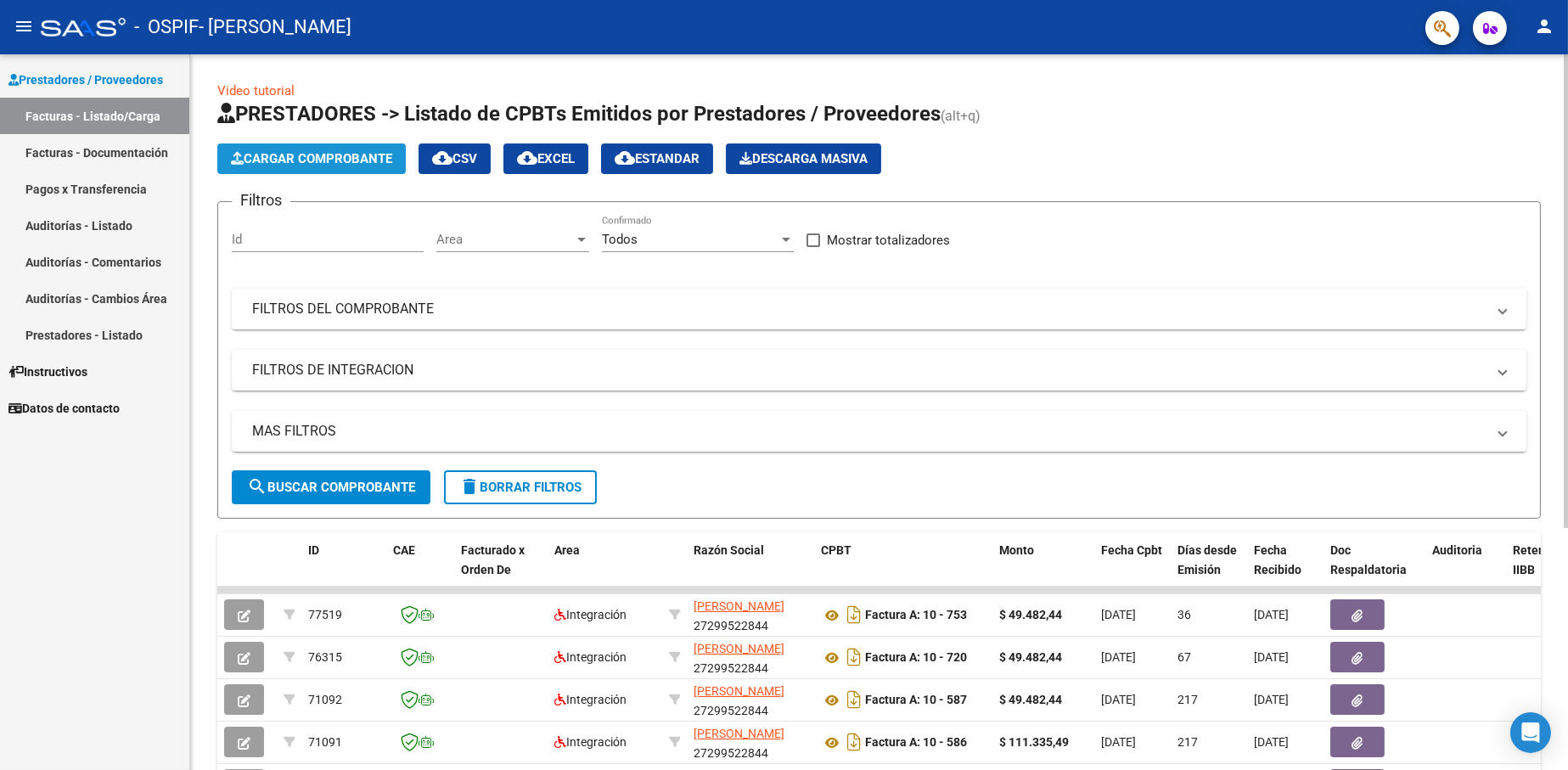
click at [356, 162] on span "Cargar Comprobante" at bounding box center [311, 159] width 161 height 15
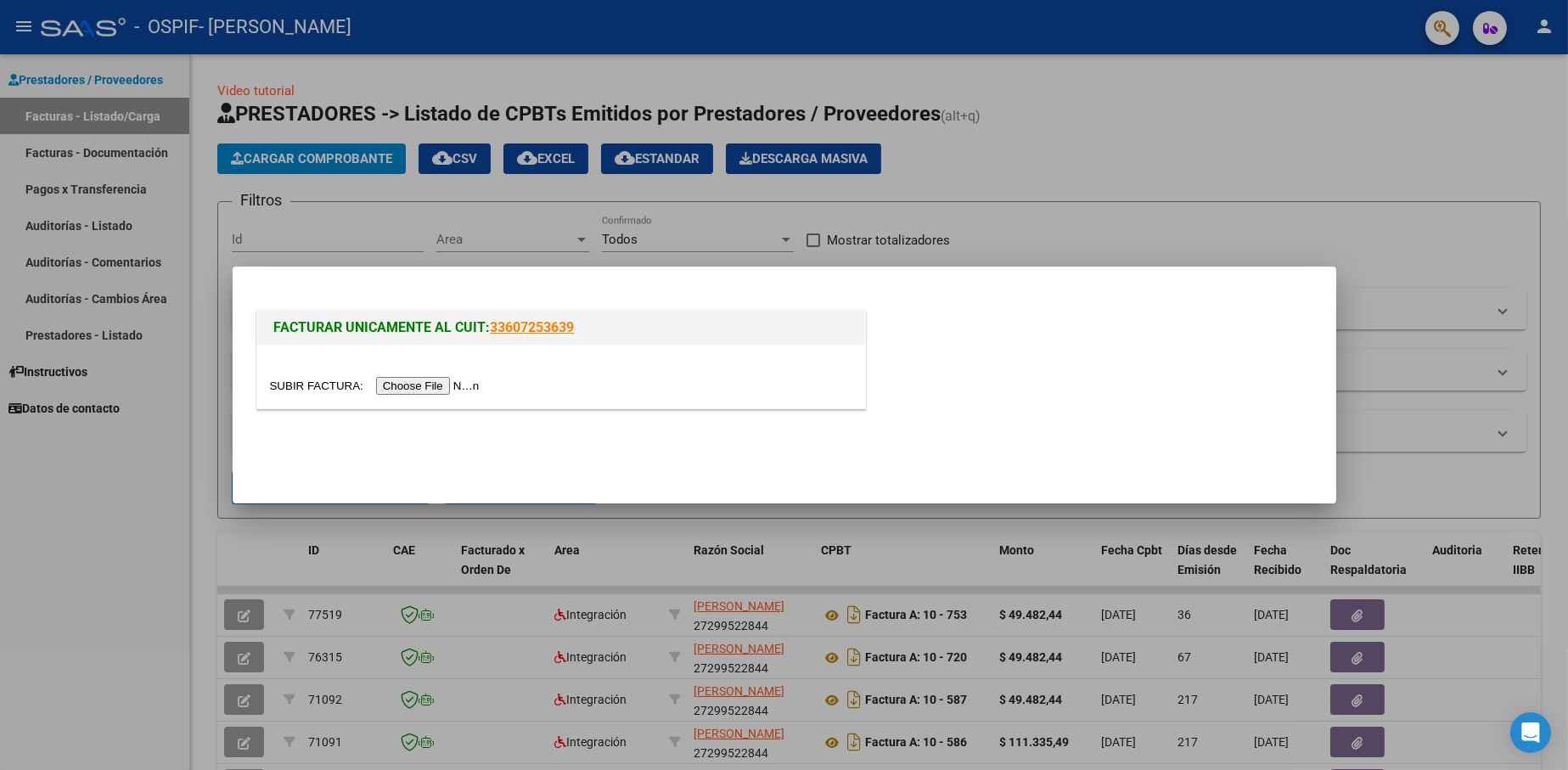
click at [433, 393] on input "file" at bounding box center [378, 385] width 214 height 18
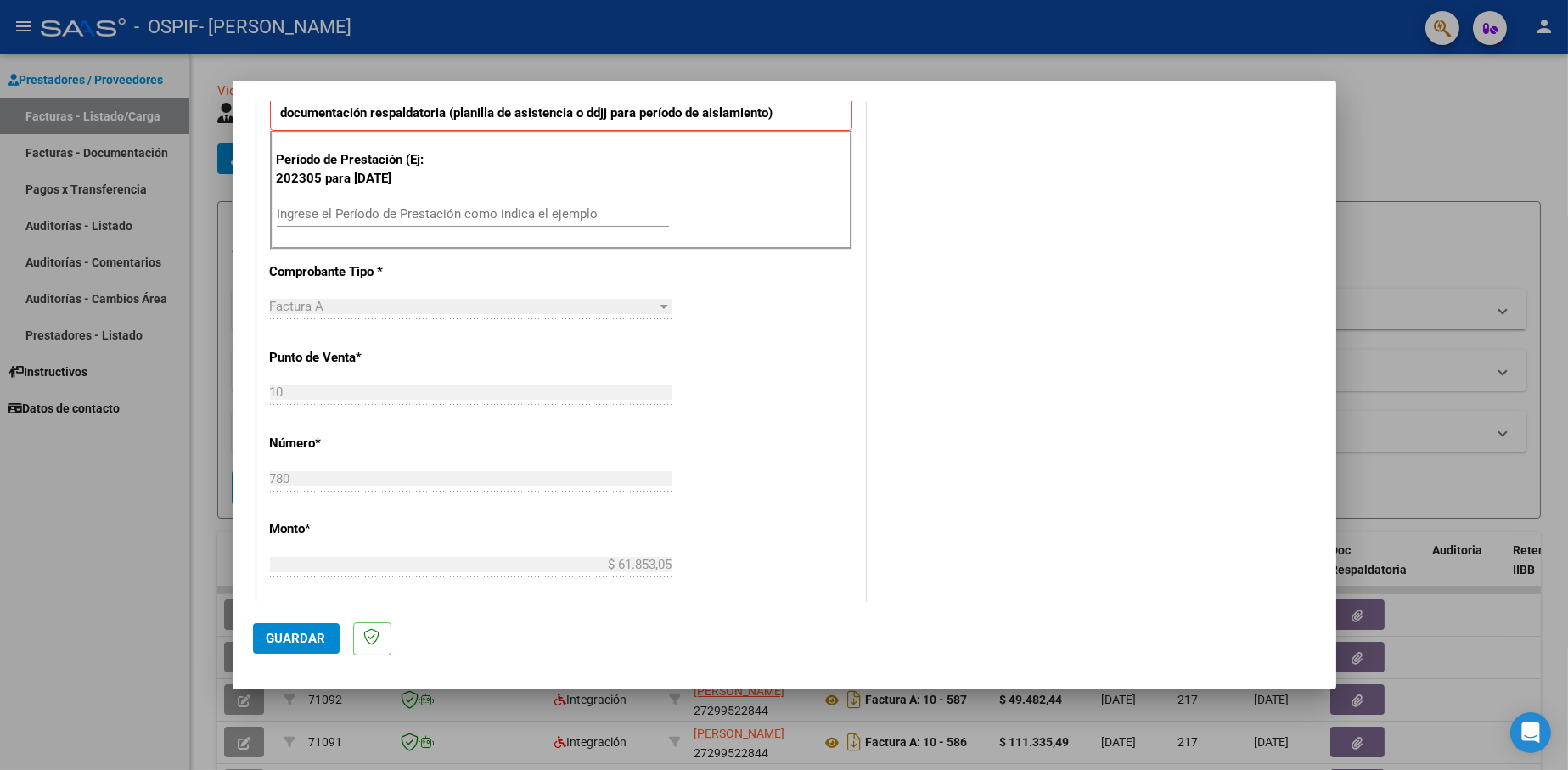
scroll to position [509, 0]
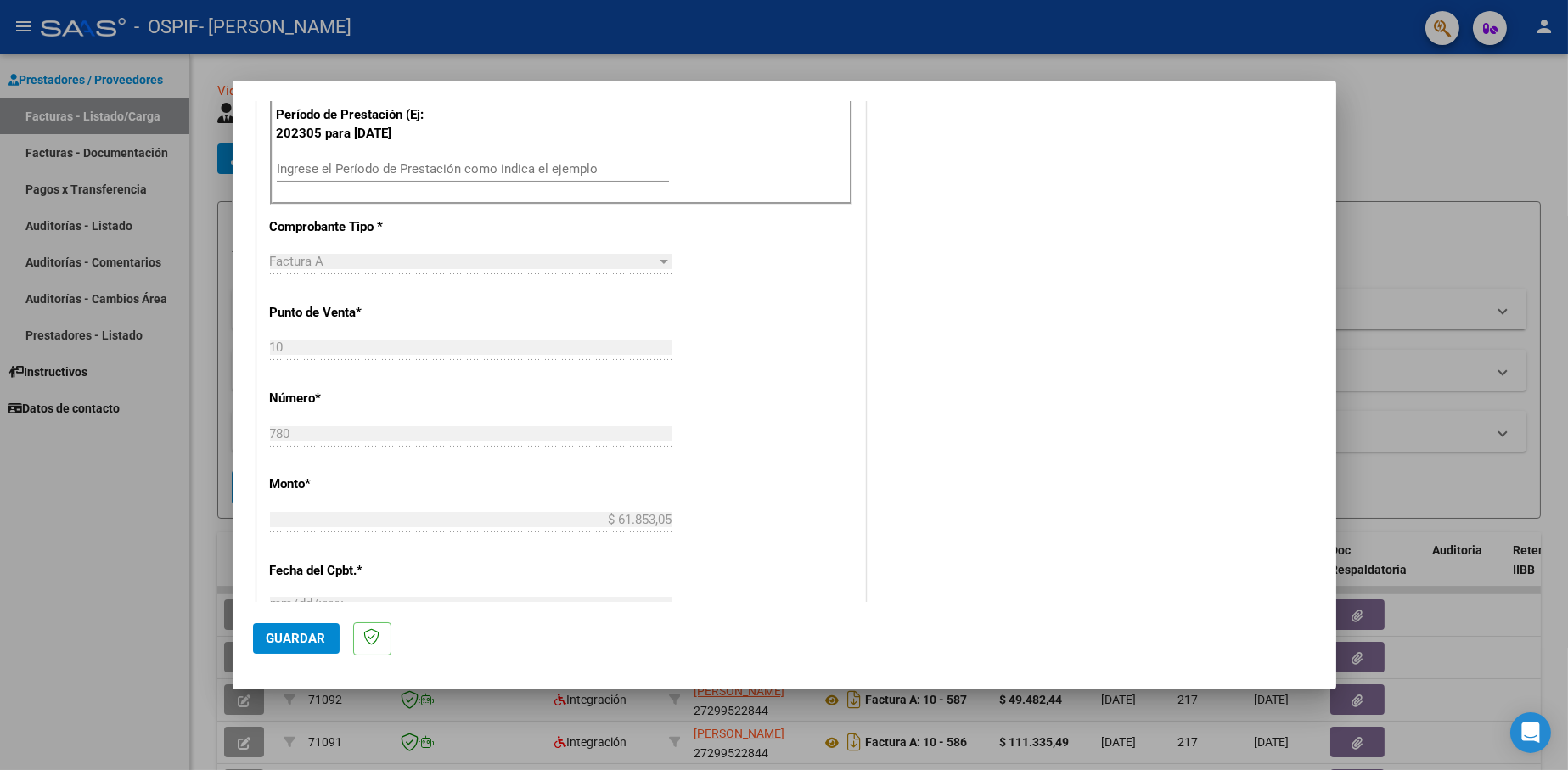
click at [403, 163] on input "Ingrese el Período de Prestación como indica el ejemplo" at bounding box center [472, 168] width 392 height 15
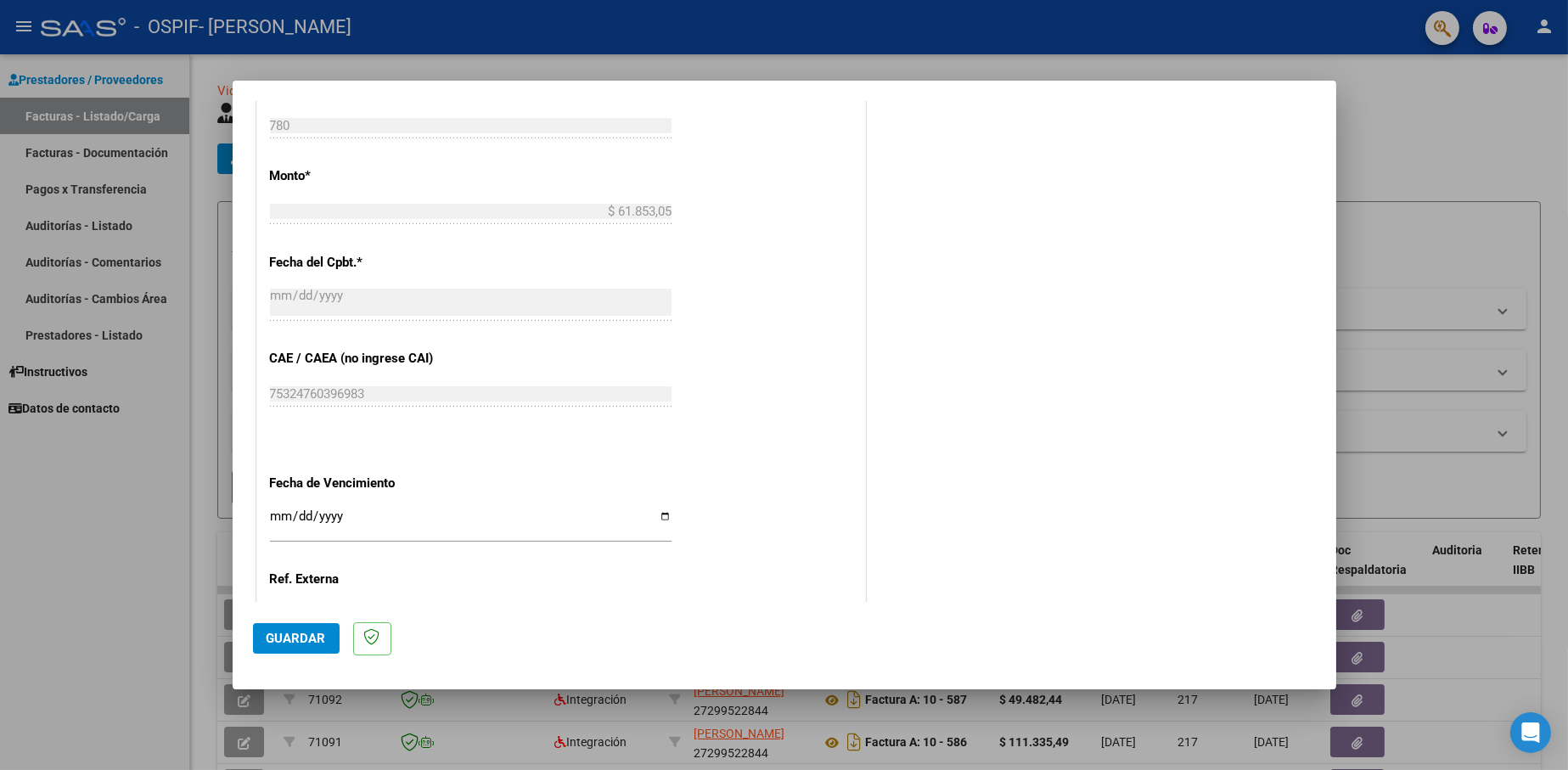
scroll to position [848, 0]
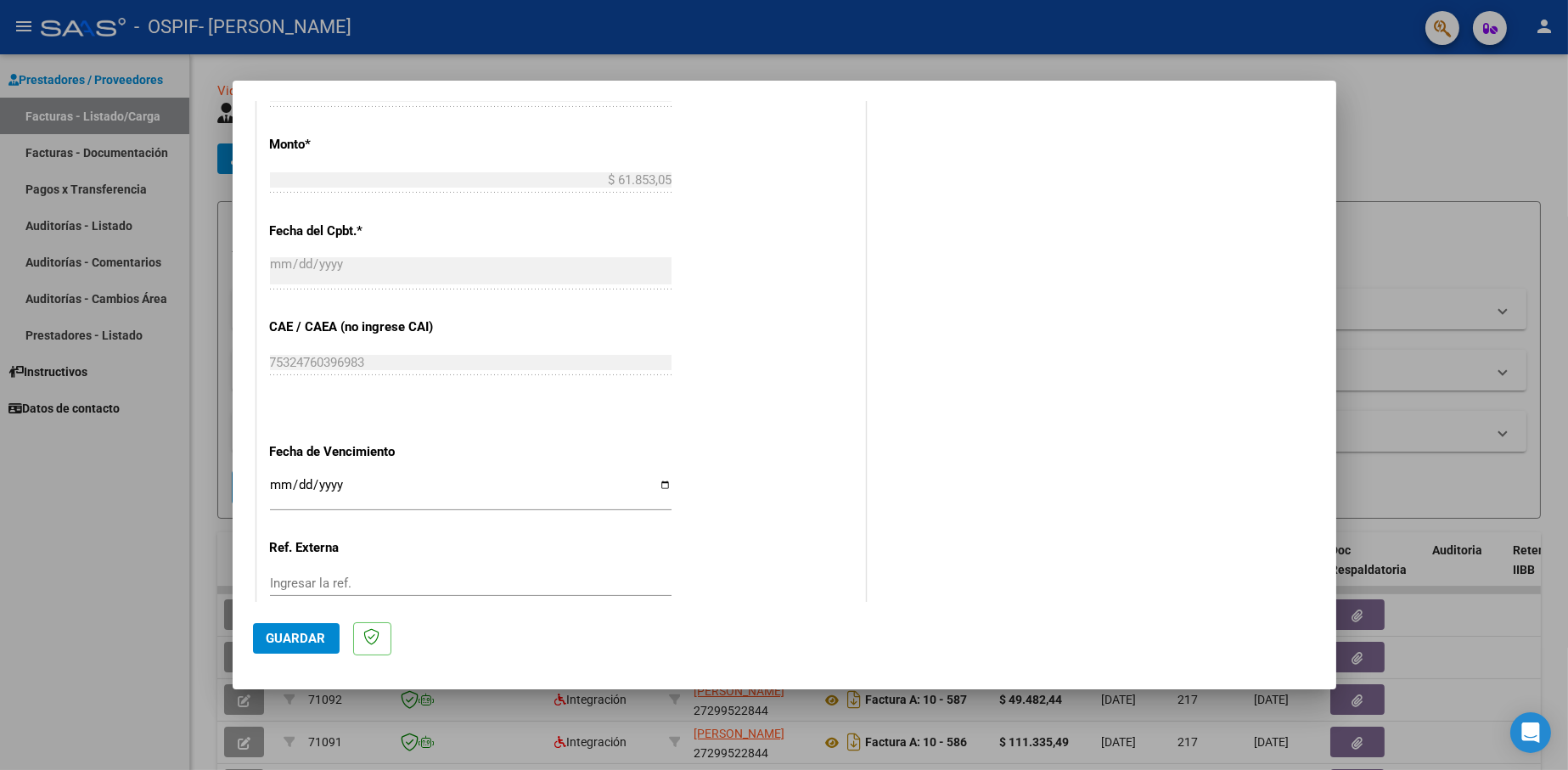
type input "202507"
click at [655, 485] on input "Ingresar la fecha" at bounding box center [471, 492] width 402 height 27
type input "[DATE]"
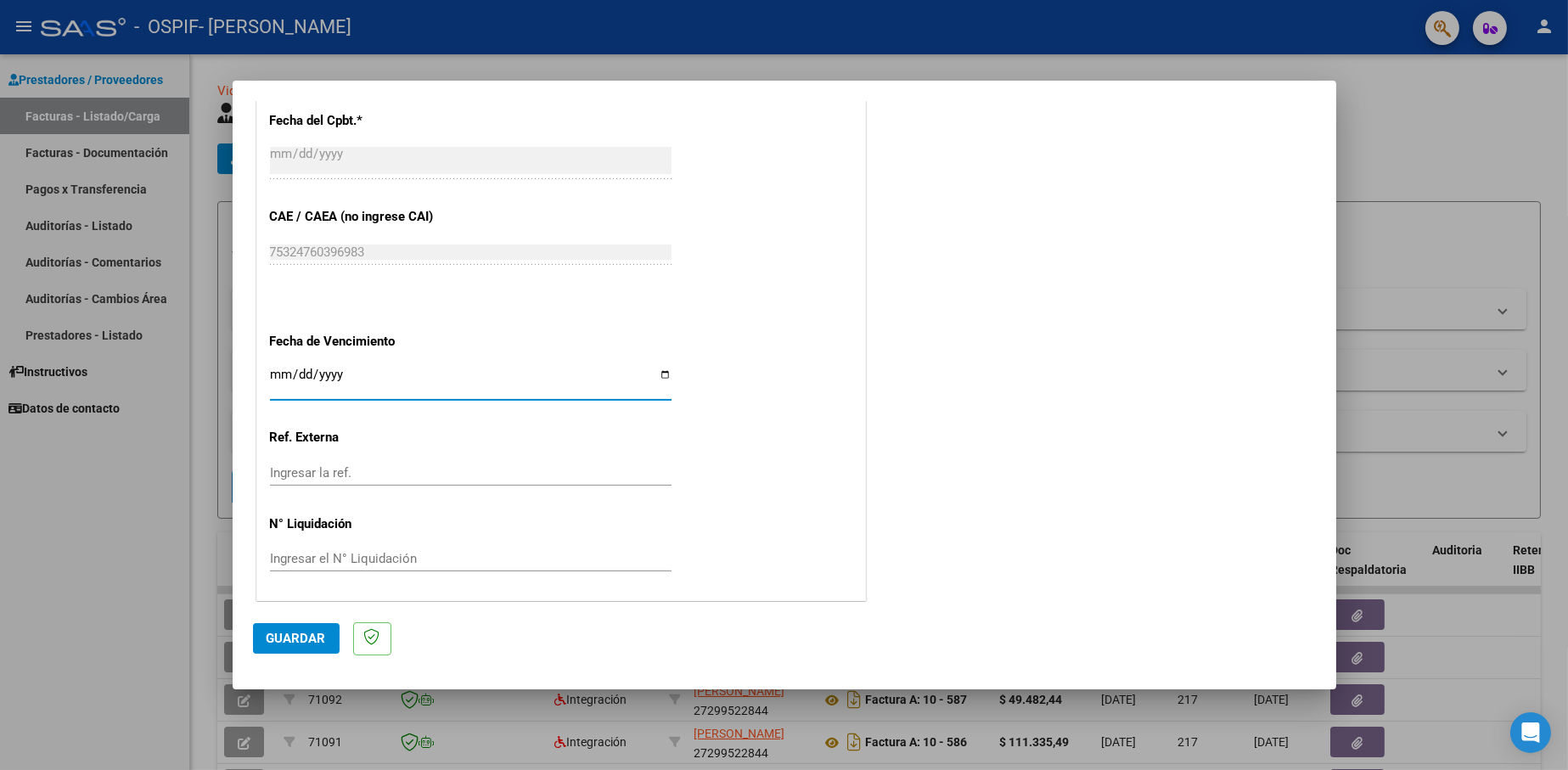
scroll to position [960, 0]
click at [316, 625] on button "Guardar" at bounding box center [296, 639] width 87 height 31
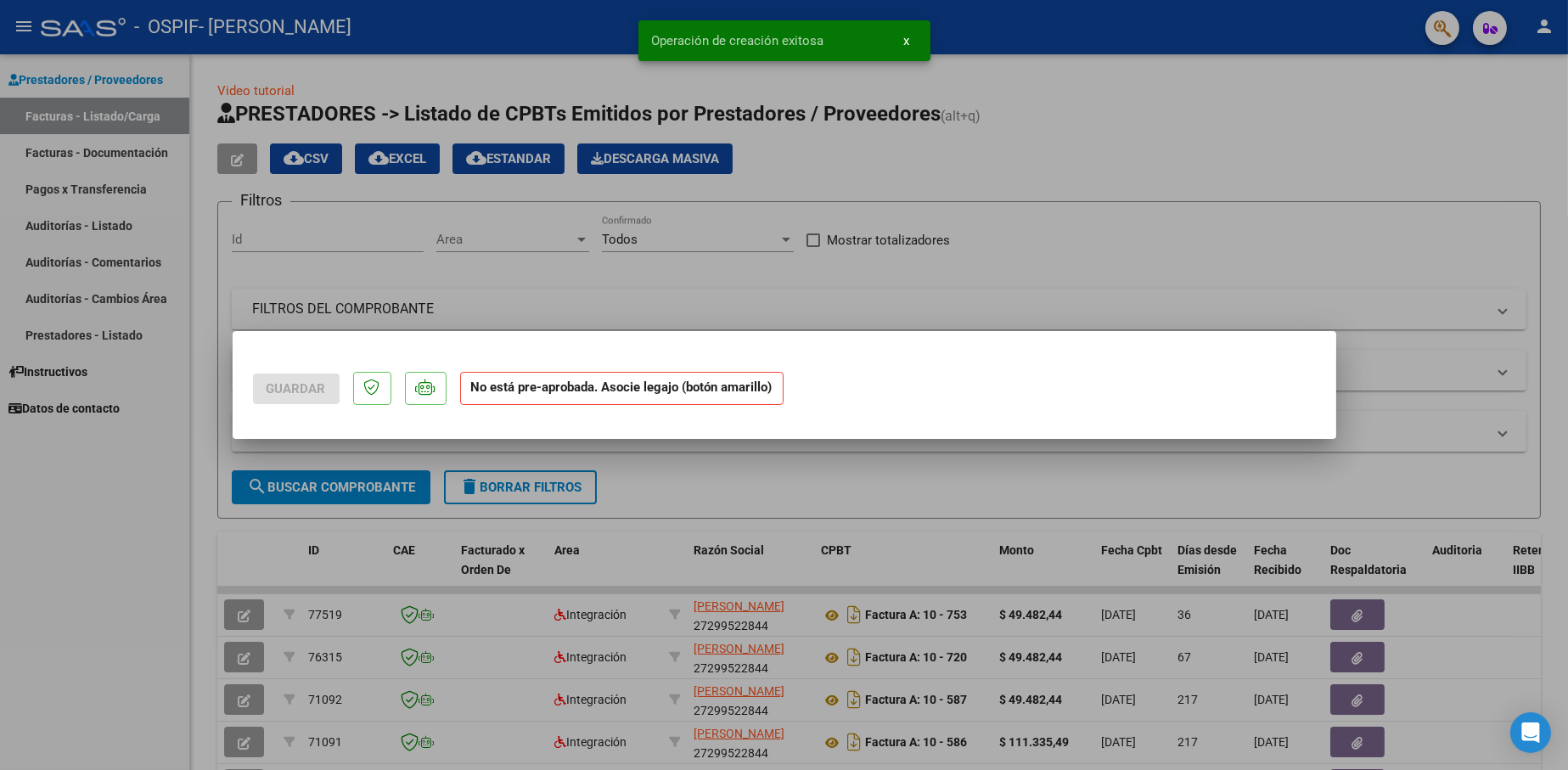
scroll to position [0, 0]
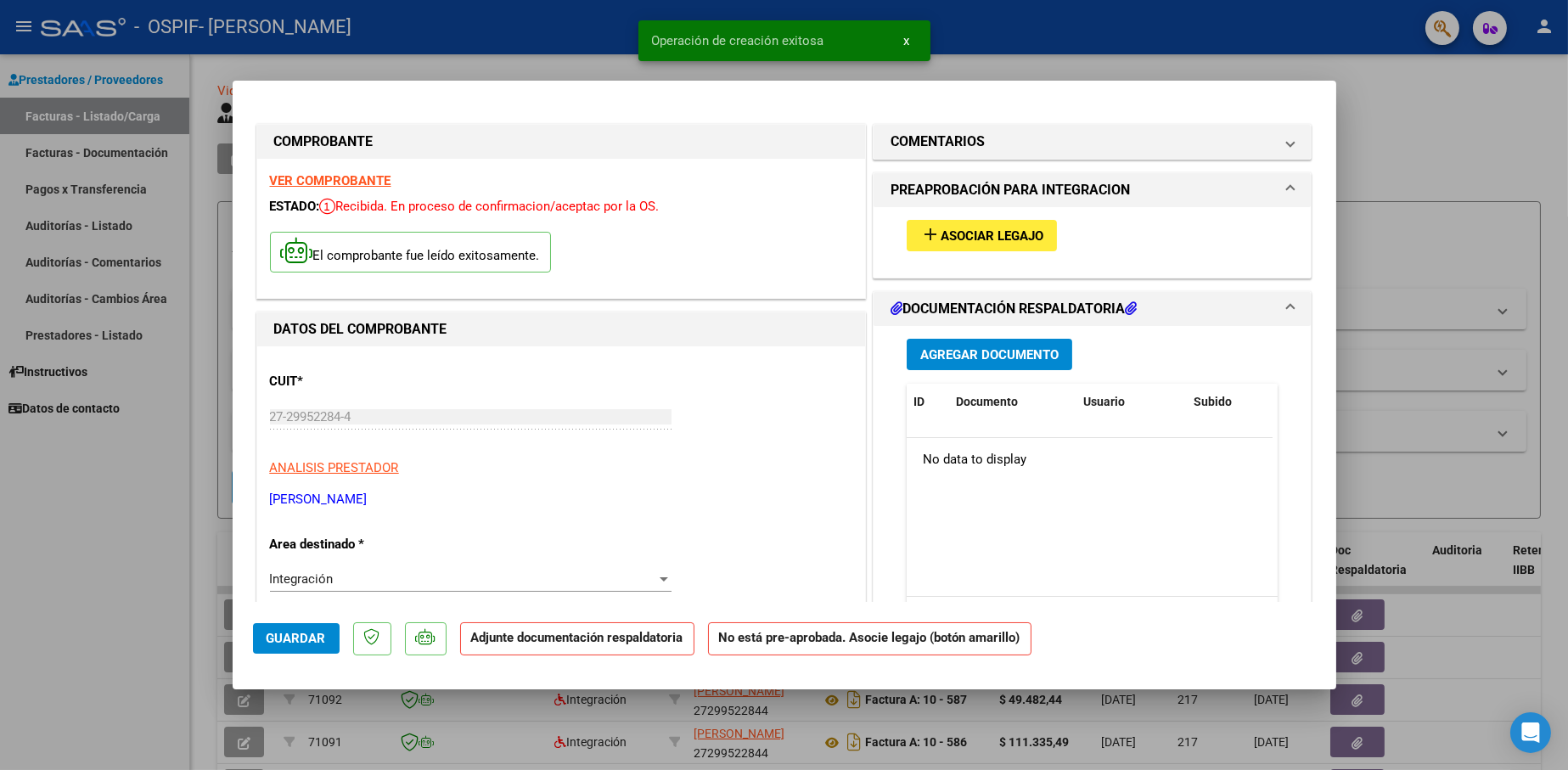
click at [965, 228] on span "Asociar Legajo" at bounding box center [992, 235] width 103 height 15
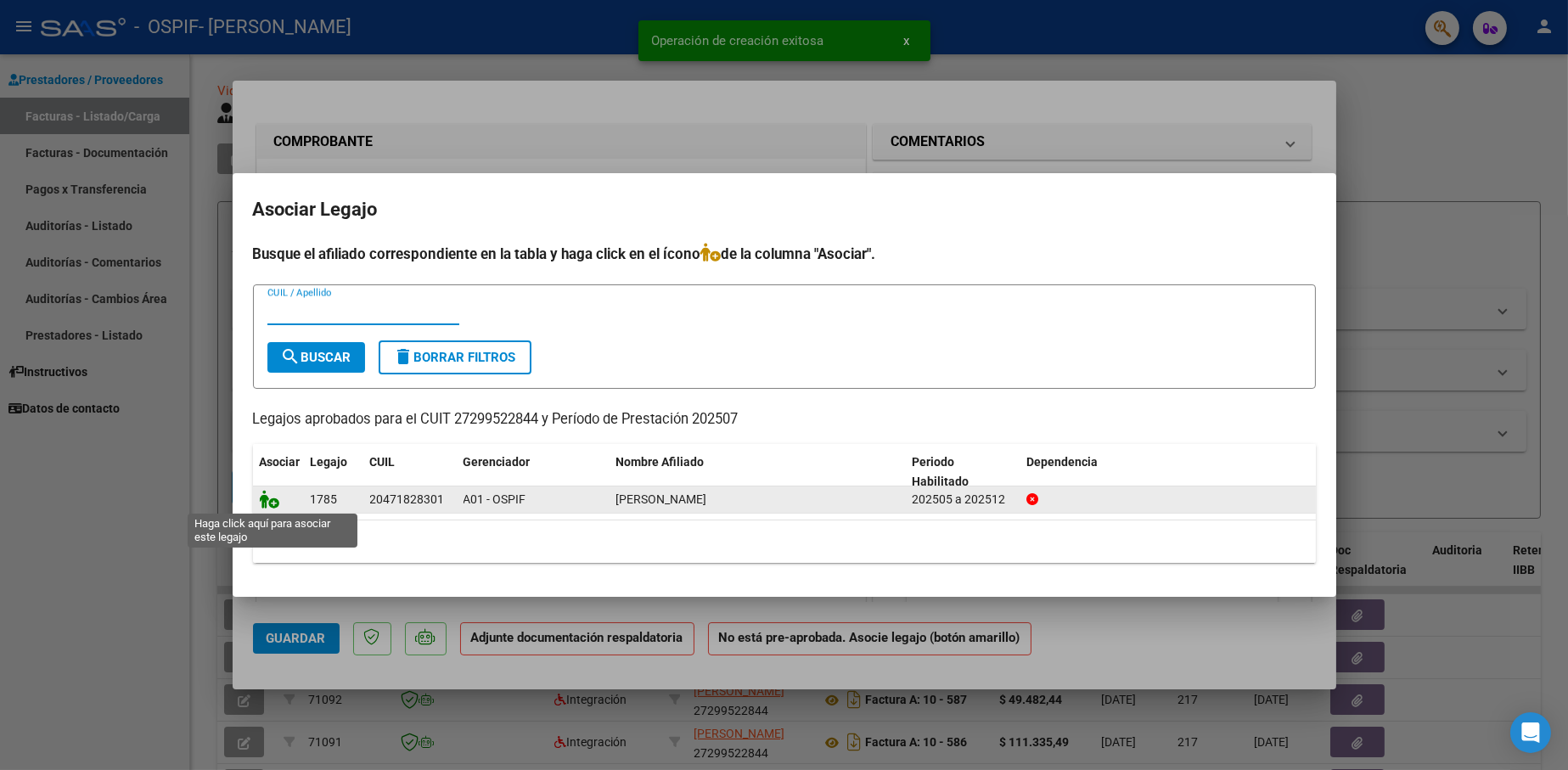
click at [274, 503] on icon at bounding box center [269, 499] width 21 height 19
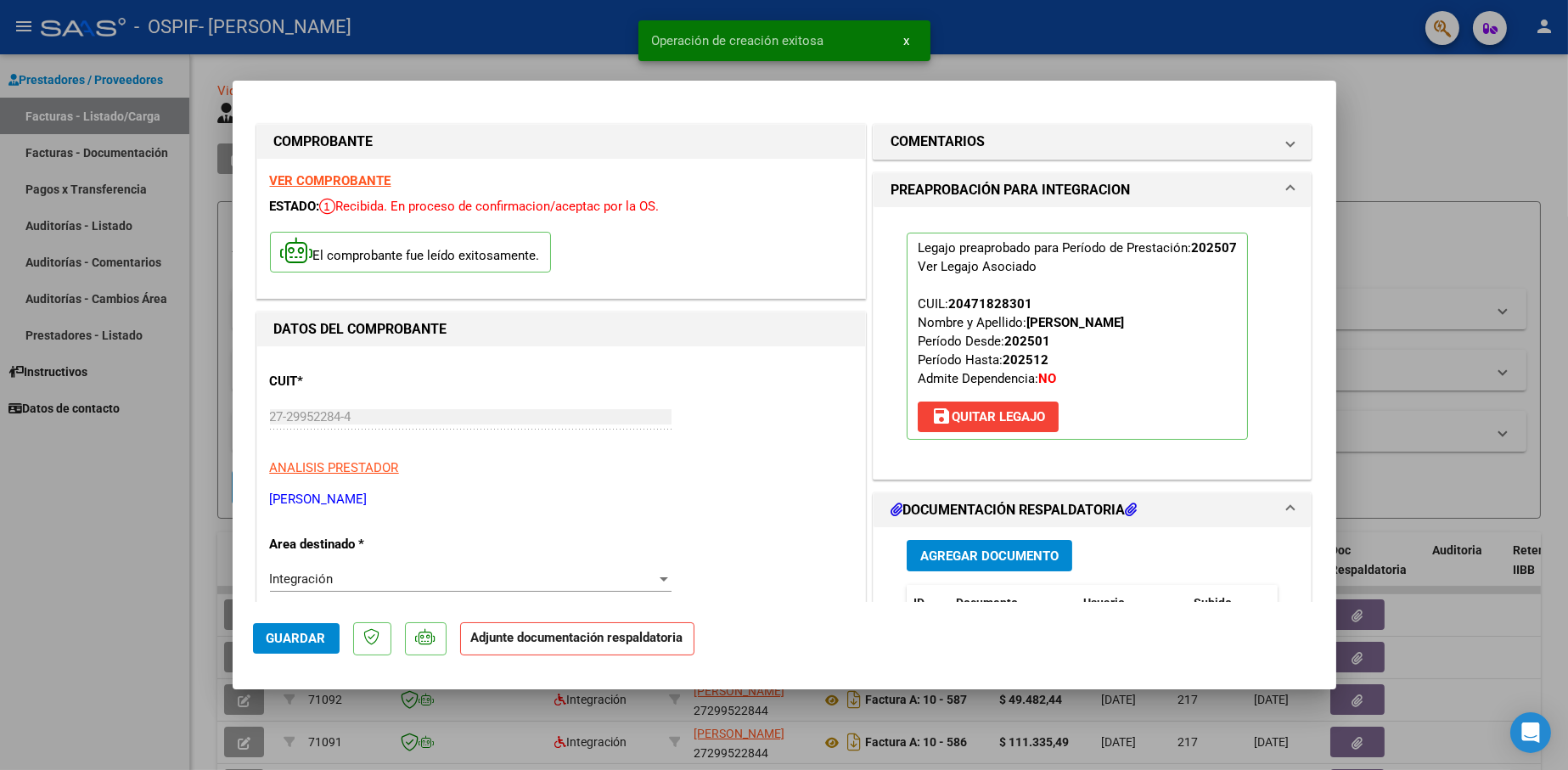
click at [980, 564] on button "Agregar Documento" at bounding box center [989, 555] width 166 height 32
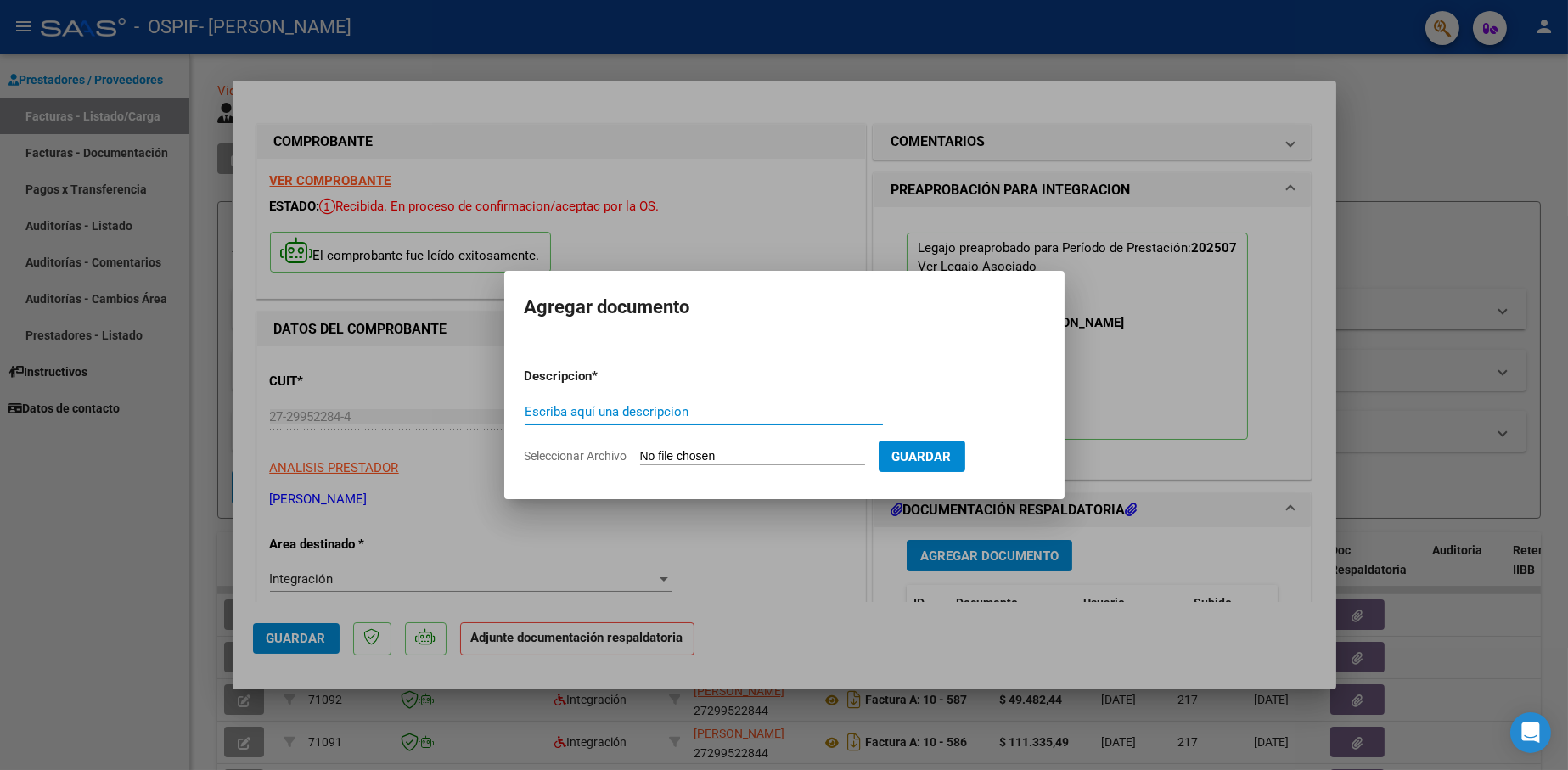
click at [627, 414] on input "Escriba aquí una descripcion" at bounding box center [704, 412] width 359 height 15
type input "Autorizaciòn"
click at [679, 451] on input "Seleccionar Archivo" at bounding box center [752, 457] width 225 height 16
type input "C:\fakepath\Autorización TO [PERSON_NAME] 2025.pdf"
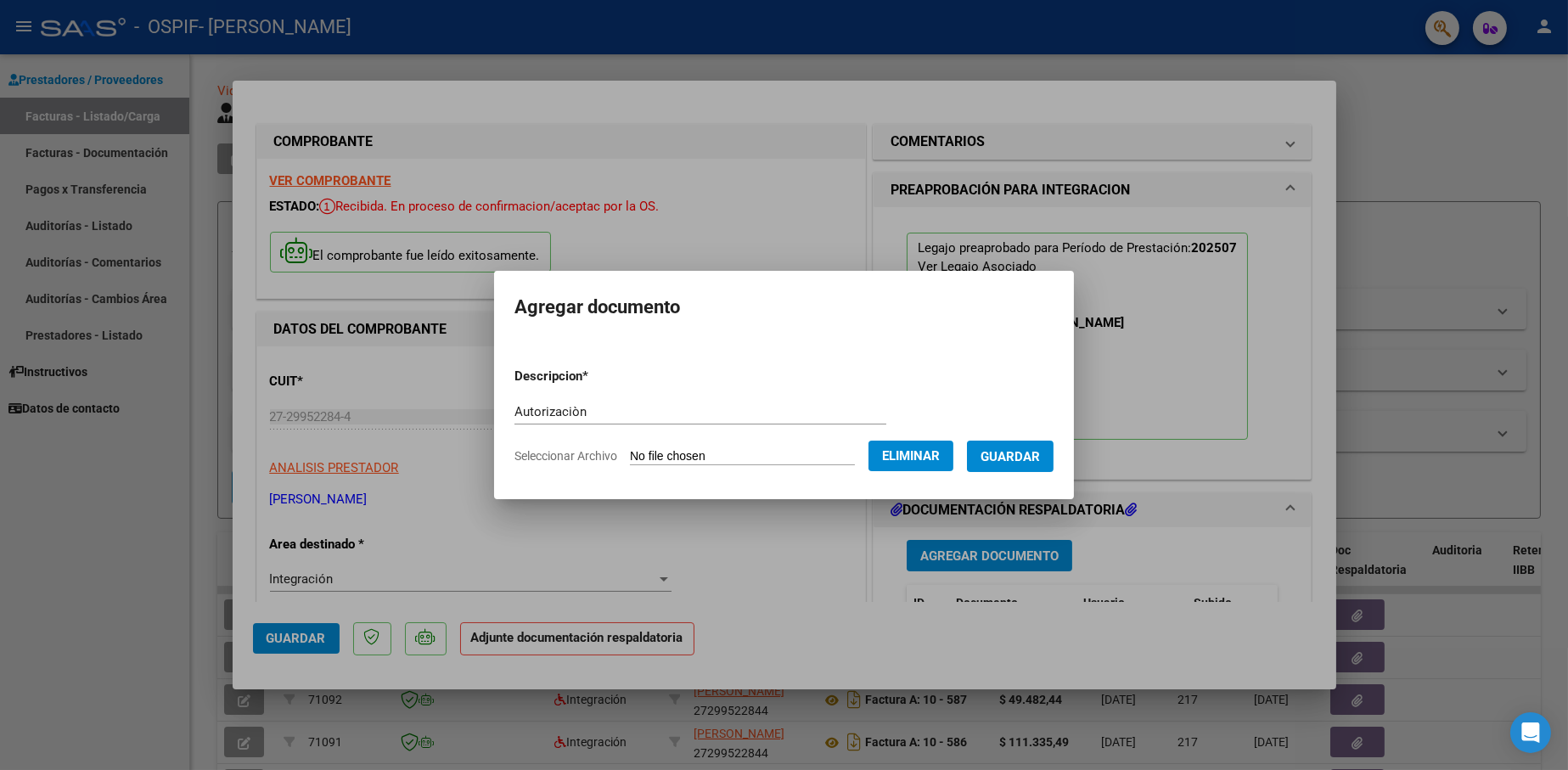
click at [567, 401] on div "Autorizaciòn Escriba aquí una descripcion" at bounding box center [700, 412] width 372 height 25
click at [567, 415] on input "Autorizaciòn" at bounding box center [700, 412] width 372 height 15
type input "Autorización"
click at [1004, 458] on span "Guardar" at bounding box center [1010, 456] width 59 height 15
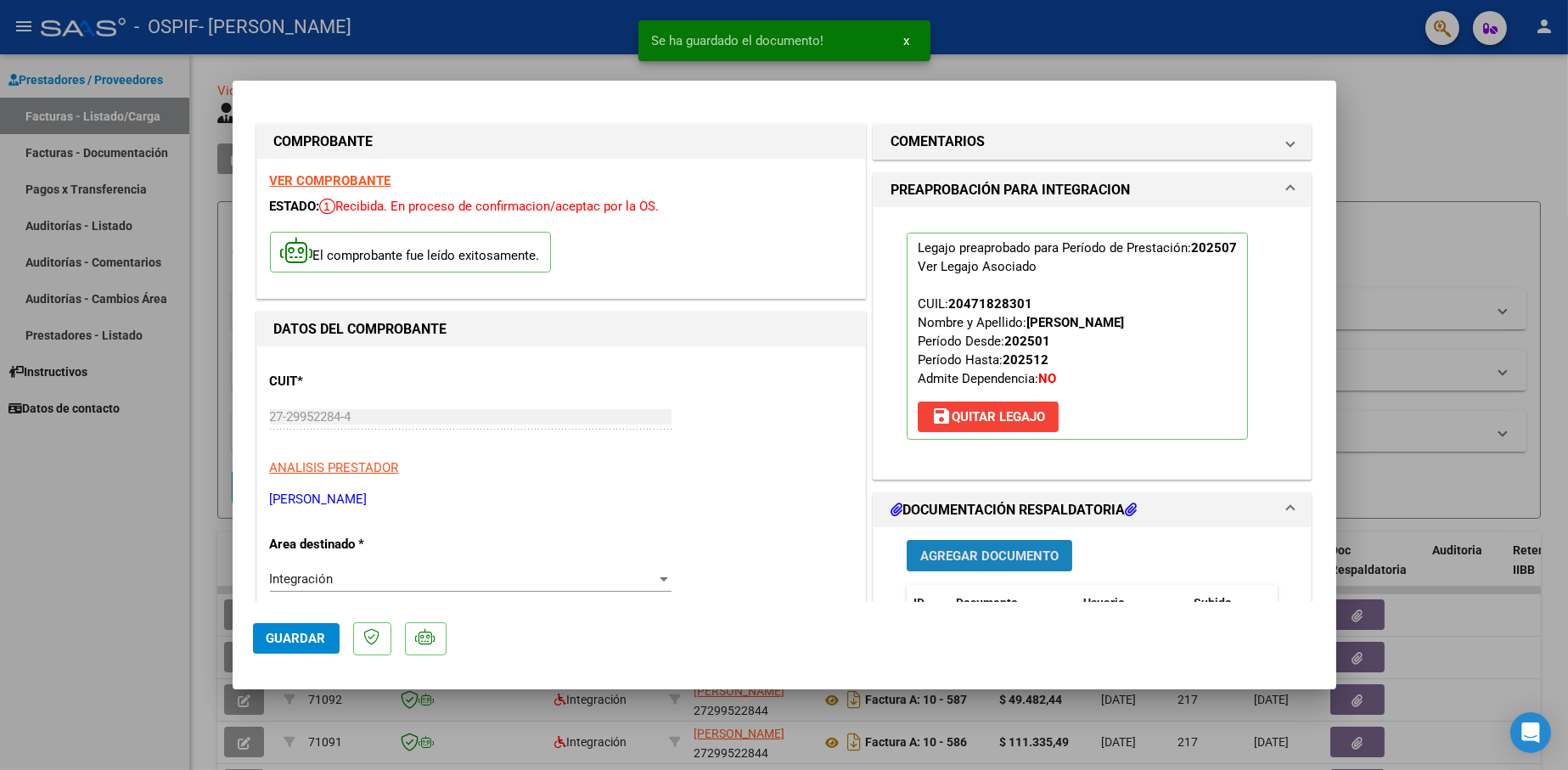
click at [1005, 555] on span "Agregar Documento" at bounding box center [989, 556] width 139 height 15
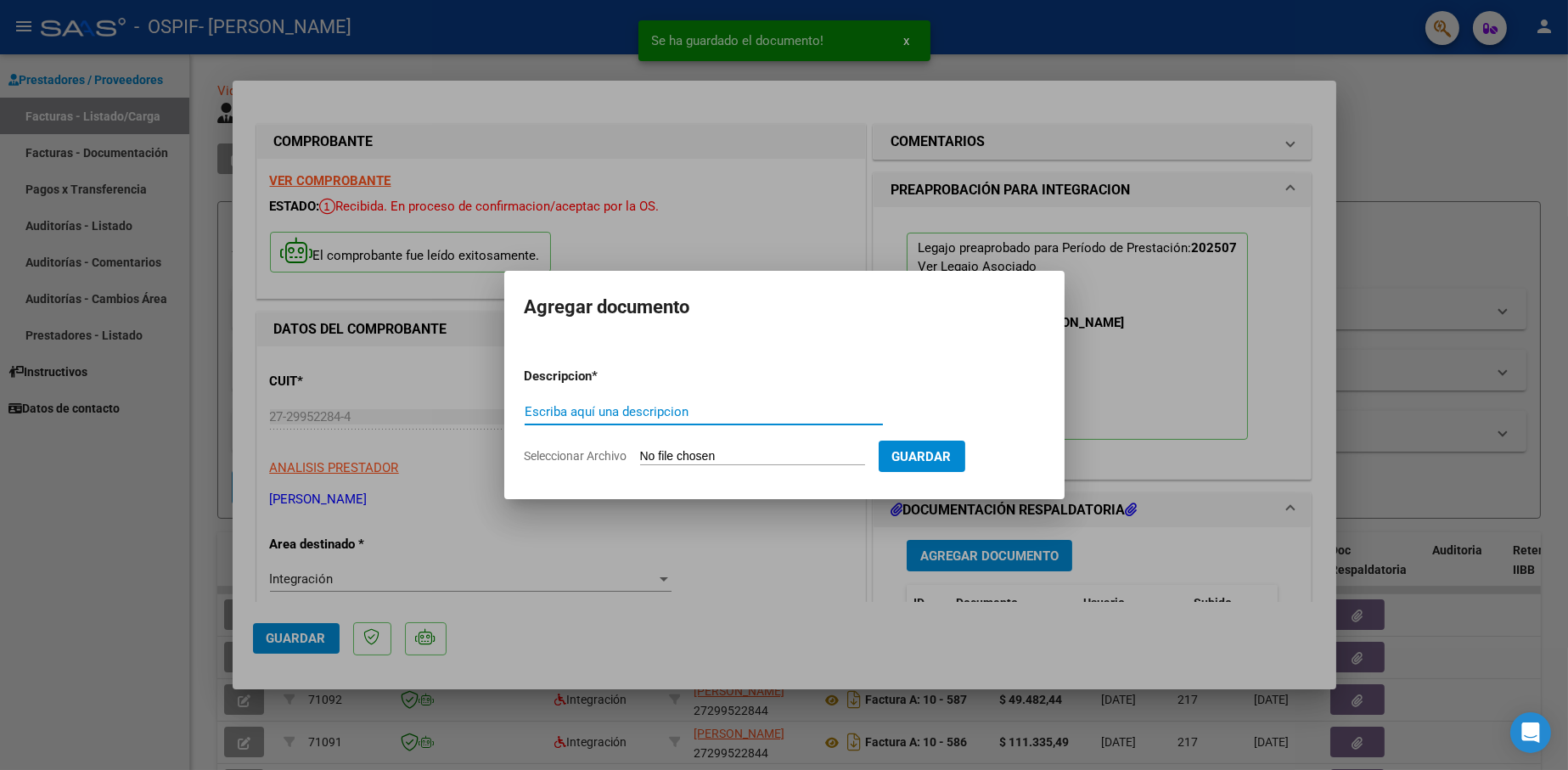
click at [675, 412] on input "Escriba aquí una descripcion" at bounding box center [704, 412] width 359 height 15
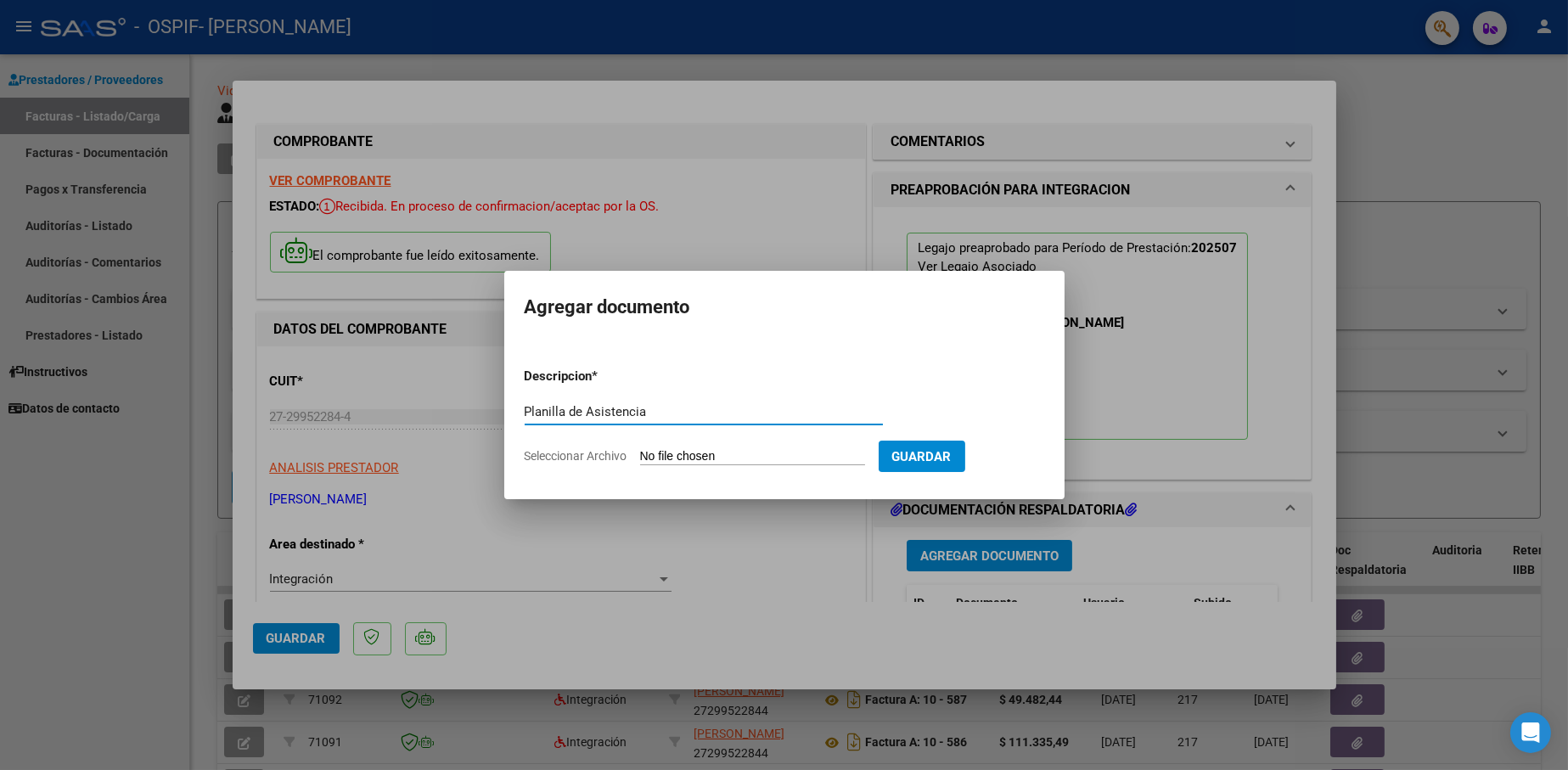
type input "Planilla de Asistencia"
click at [687, 458] on input "Seleccionar Archivo" at bounding box center [752, 457] width 225 height 16
type input "C:\fakepath\PA [PERSON_NAME] TO [DATE].pdf"
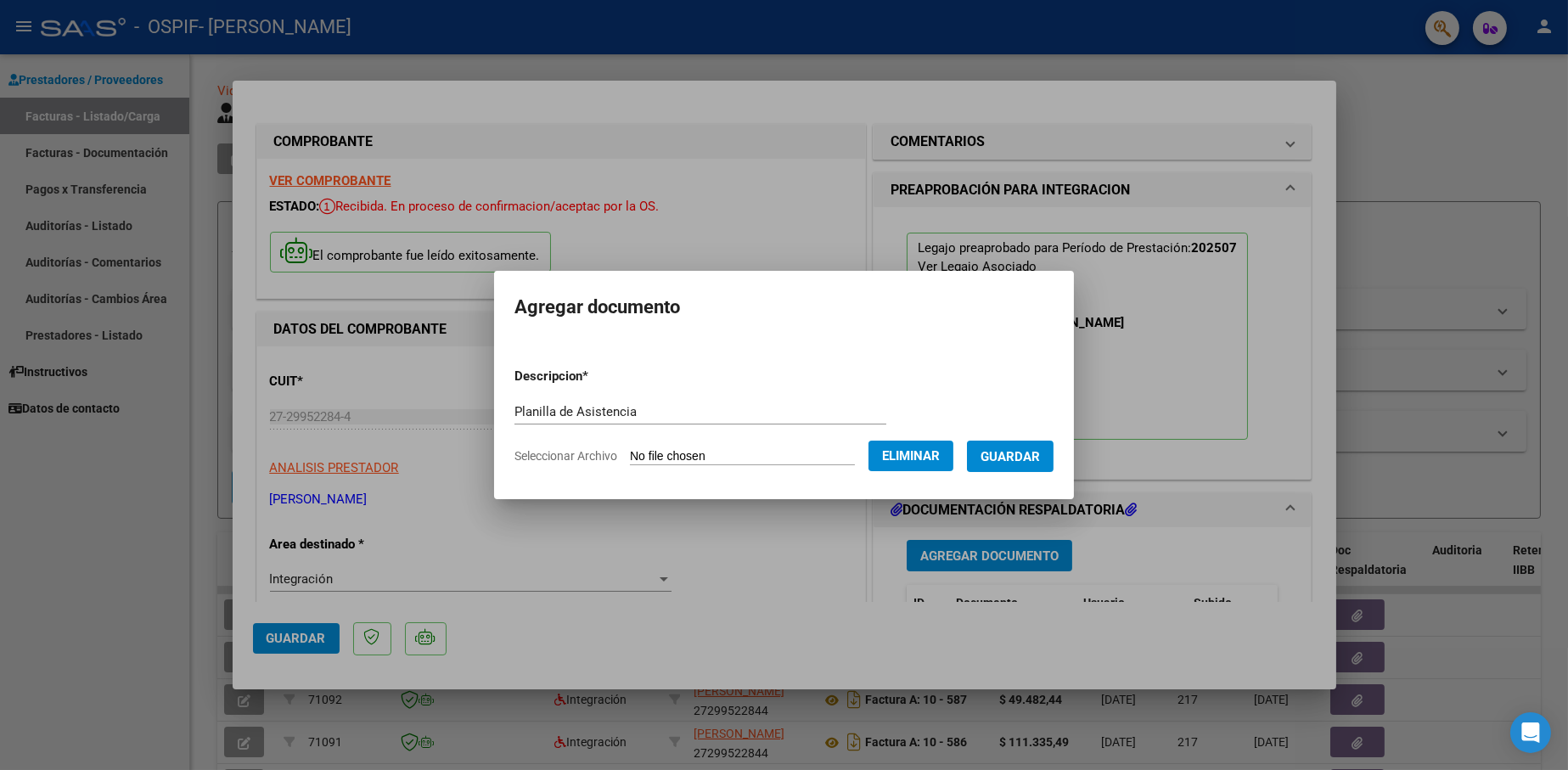
click at [1023, 463] on span "Guardar" at bounding box center [1010, 456] width 59 height 15
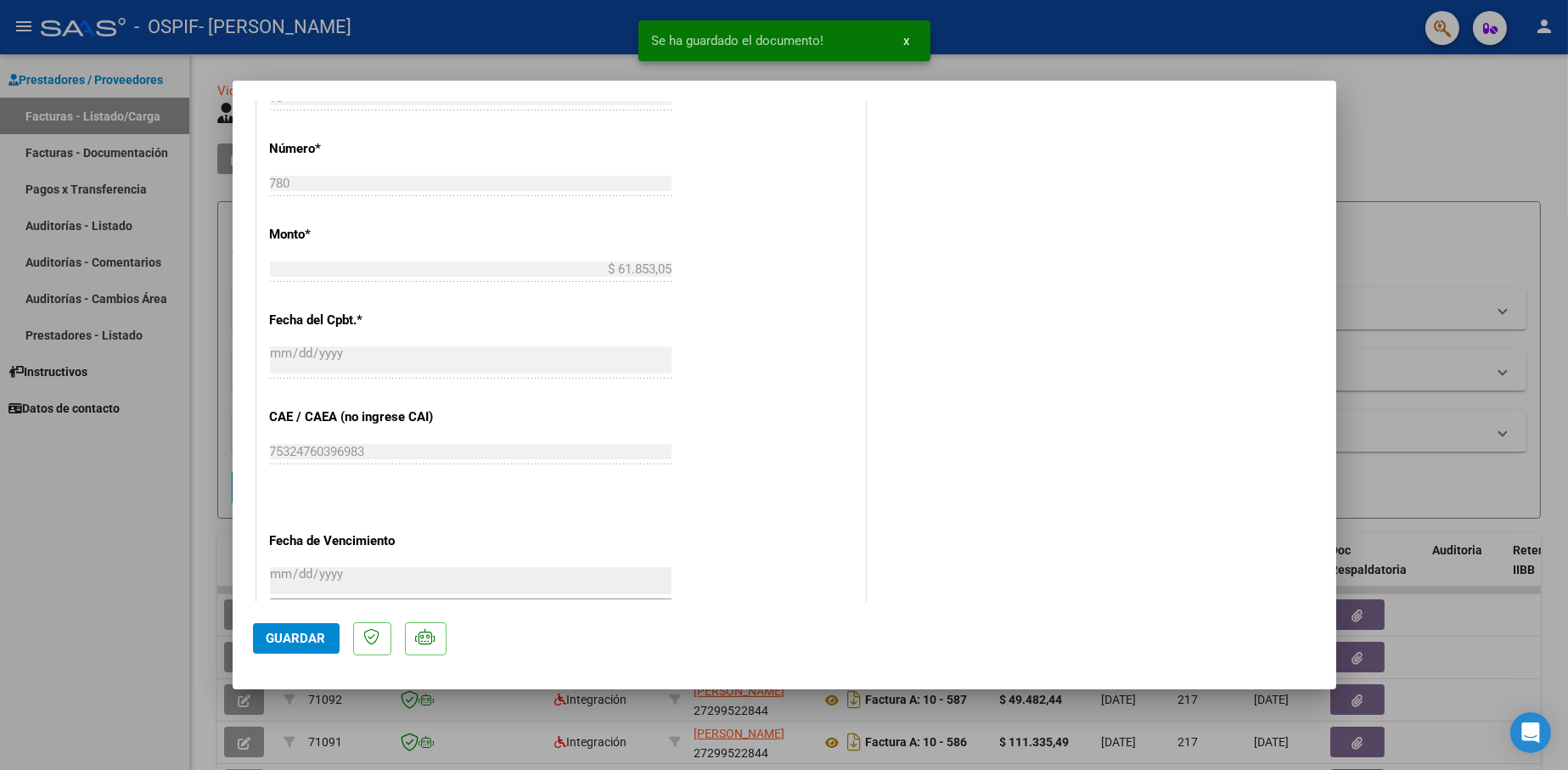
scroll to position [848, 0]
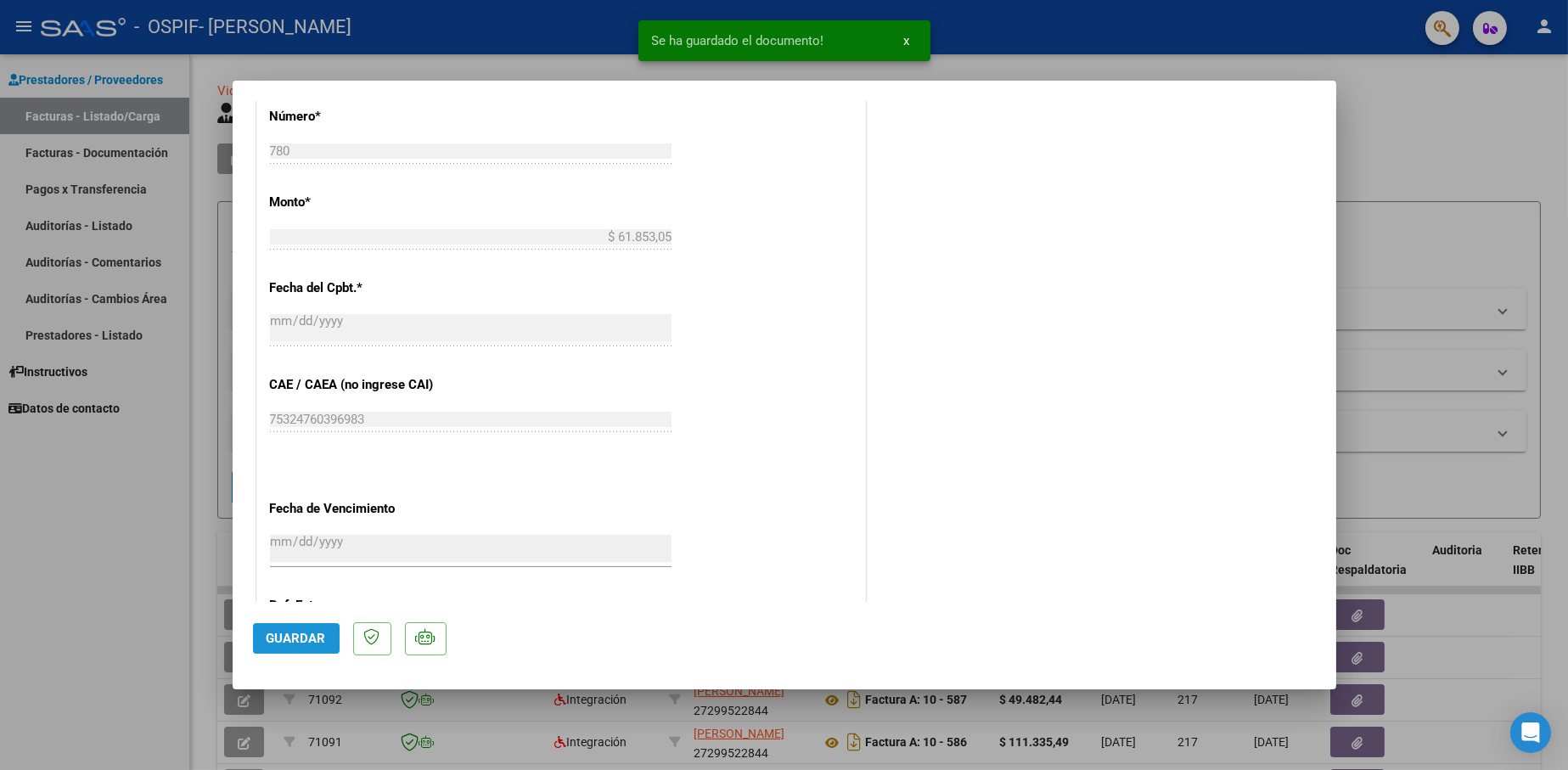
click at [299, 644] on span "Guardar" at bounding box center [296, 638] width 59 height 15
click at [1408, 156] on div at bounding box center [784, 385] width 1568 height 770
type input "$ 0,00"
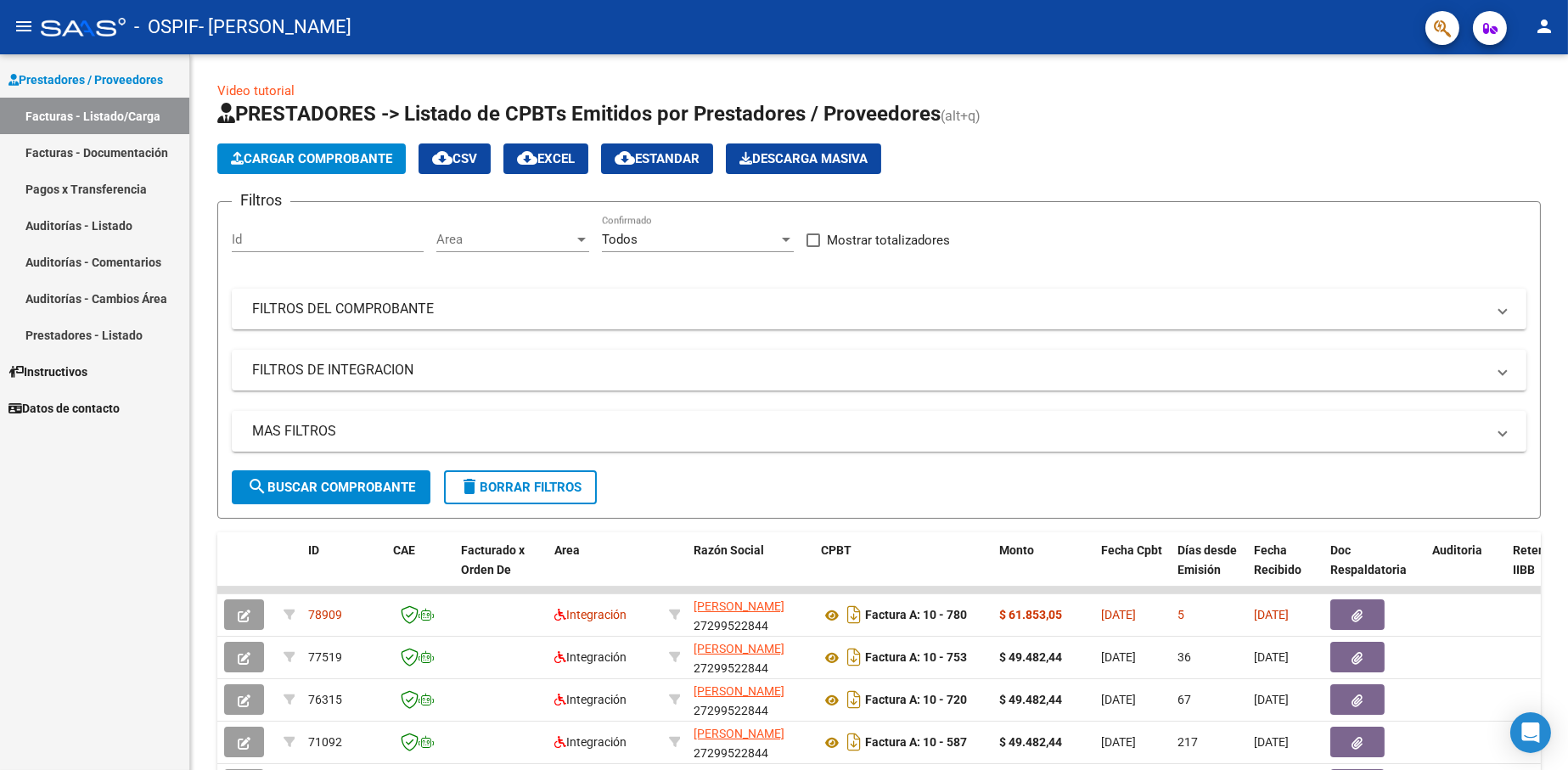
click at [1529, 34] on button "person" at bounding box center [1545, 27] width 34 height 34
click at [1508, 112] on button "exit_to_app Salir" at bounding box center [1509, 112] width 104 height 41
